Goal: Information Seeking & Learning: Learn about a topic

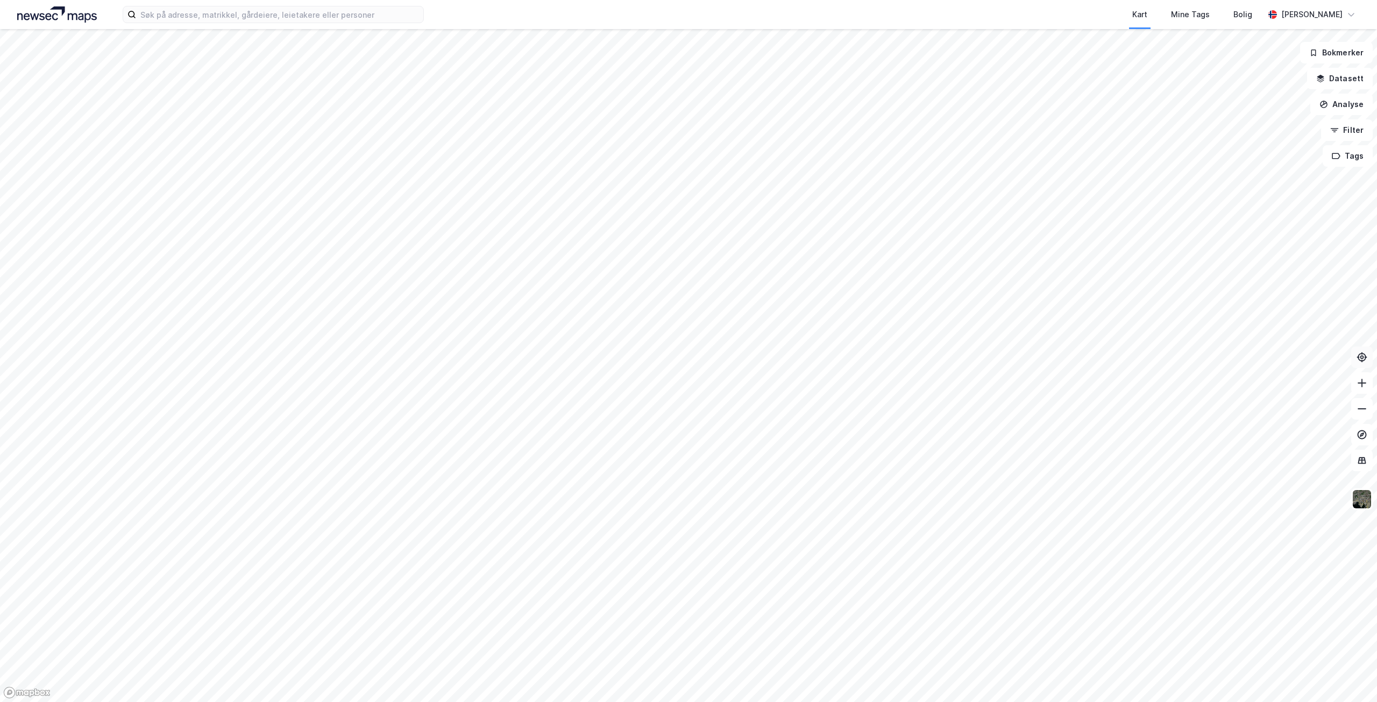
click at [1366, 355] on icon at bounding box center [1361, 357] width 11 height 11
click at [1365, 437] on icon at bounding box center [1362, 434] width 9 height 9
click at [1363, 158] on button "Tags" at bounding box center [1348, 156] width 50 height 22
click at [1303, 163] on icon at bounding box center [1300, 163] width 9 height 9
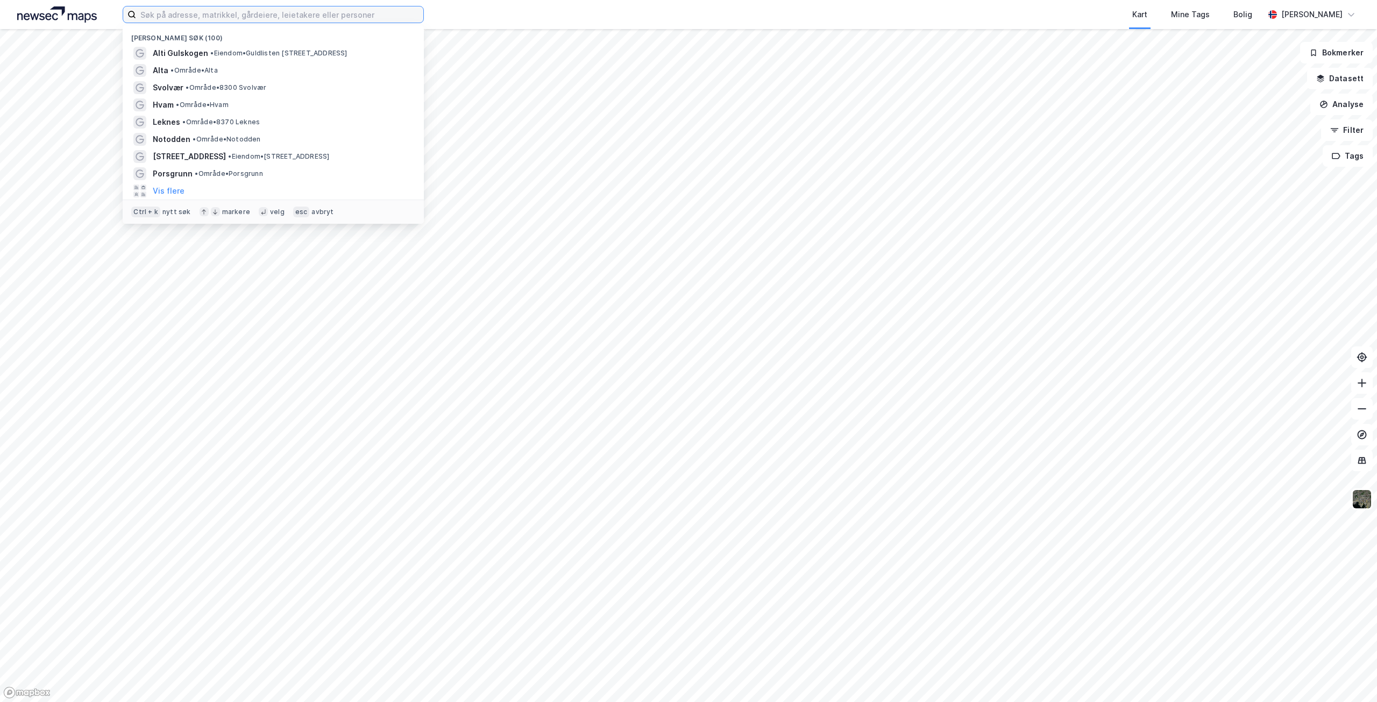
click at [271, 20] on input at bounding box center [279, 14] width 287 height 16
click at [175, 53] on span "Alti Gulskogen" at bounding box center [180, 53] width 55 height 13
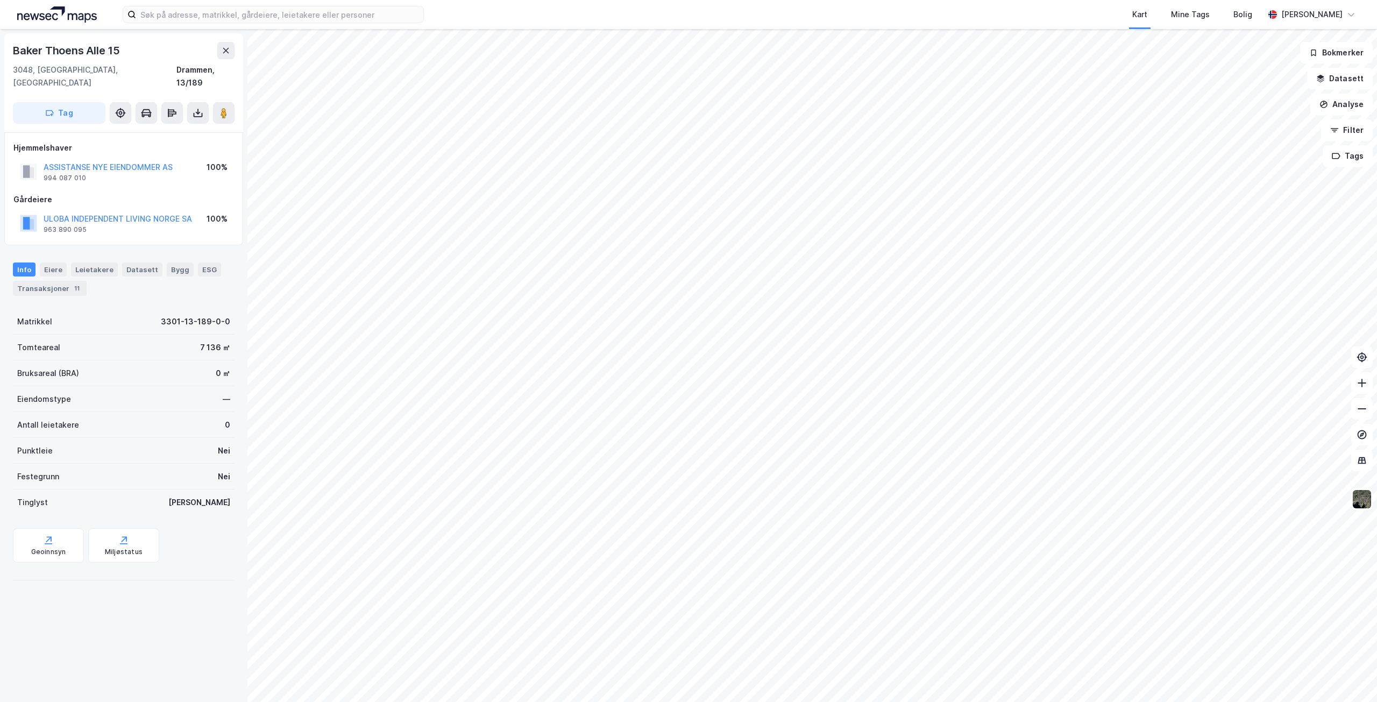
click at [793, 701] on html "Kart Mine Tags Bolig Petter Jacobsen Baker Thoens Alle 15 3048, Drammen, Busker…" at bounding box center [688, 351] width 1377 height 702
